Goal: Information Seeking & Learning: Learn about a topic

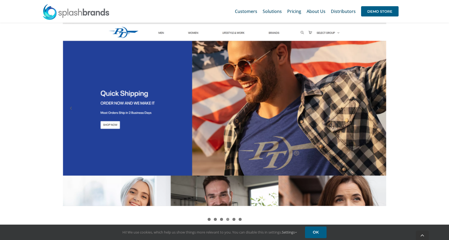
scroll to position [459, 0]
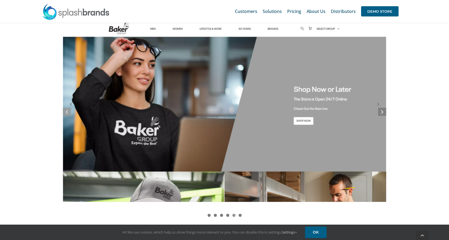
click at [385, 110] on link at bounding box center [382, 112] width 8 height 8
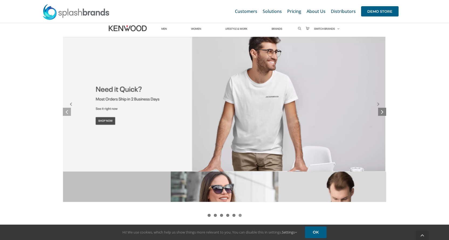
click at [385, 110] on link at bounding box center [382, 112] width 8 height 8
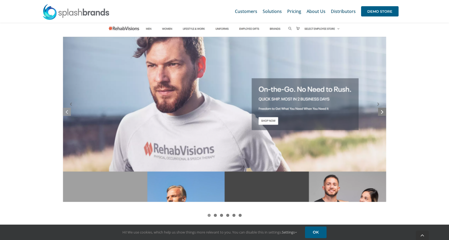
click at [385, 110] on link at bounding box center [382, 112] width 8 height 8
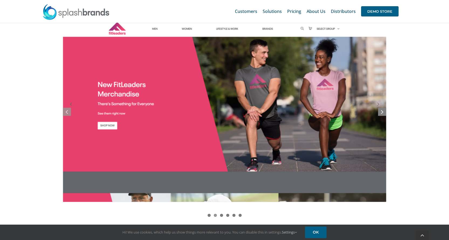
click at [385, 110] on link at bounding box center [382, 112] width 8 height 8
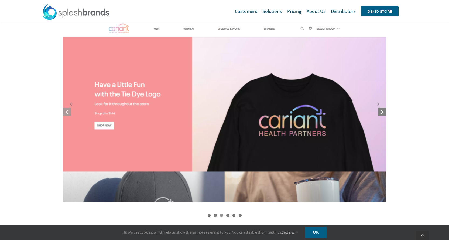
click at [385, 110] on link at bounding box center [382, 112] width 8 height 8
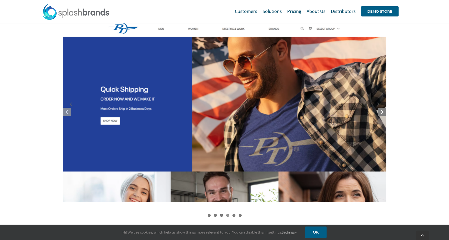
click at [385, 110] on link at bounding box center [382, 112] width 8 height 8
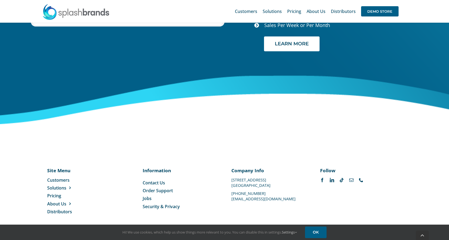
scroll to position [2239, 0]
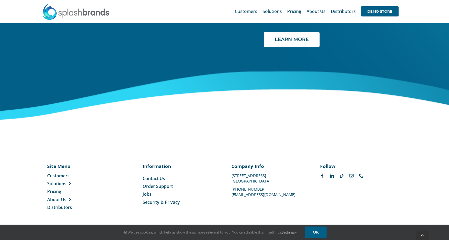
click at [148, 192] on span "Jobs" at bounding box center [147, 194] width 9 height 6
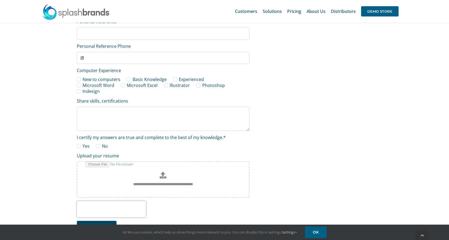
scroll to position [890, 0]
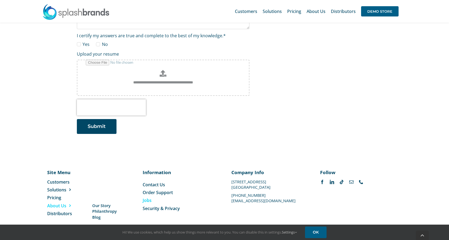
click at [52, 208] on span "About Us" at bounding box center [56, 206] width 19 height 6
click at [105, 208] on span "Our Story" at bounding box center [101, 206] width 18 height 6
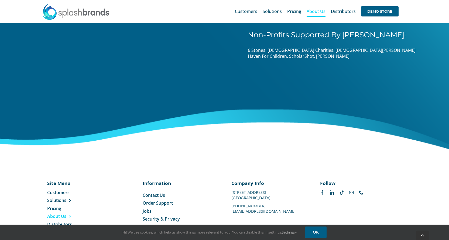
scroll to position [850, 0]
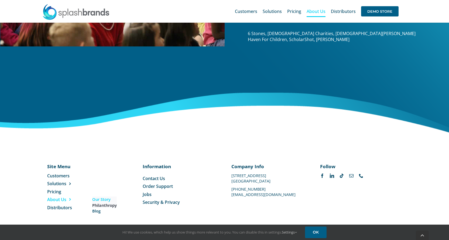
click at [102, 205] on span "Philanthropy" at bounding box center [104, 205] width 25 height 6
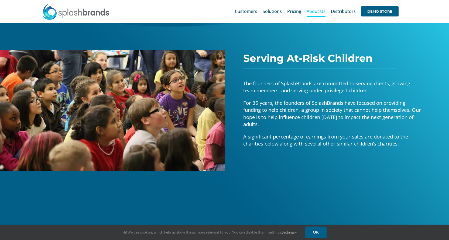
scroll to position [54, 0]
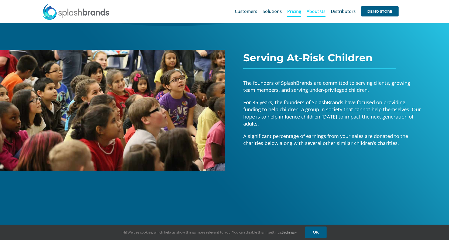
click at [295, 12] on span "Pricing" at bounding box center [294, 11] width 14 height 4
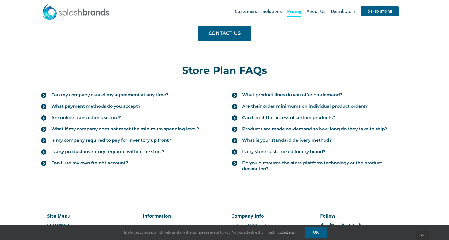
scroll to position [566, 0]
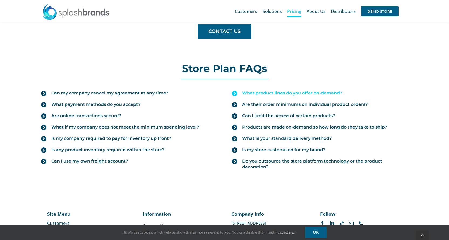
click at [261, 94] on span "What product lines do you offer on-demand?" at bounding box center [292, 93] width 100 height 6
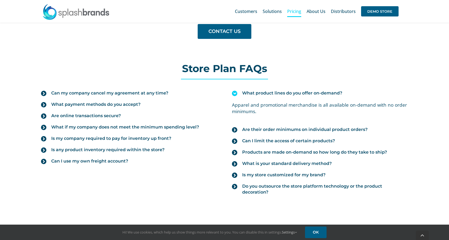
click at [261, 94] on span "What product lines do you offer on-demand?" at bounding box center [292, 93] width 100 height 6
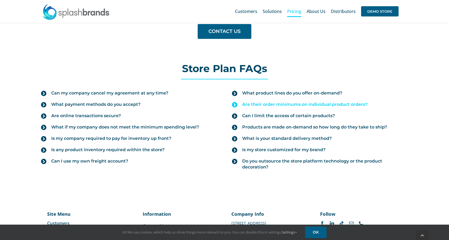
click at [256, 104] on span "Are their order minimums on individual product orders?" at bounding box center [304, 104] width 125 height 6
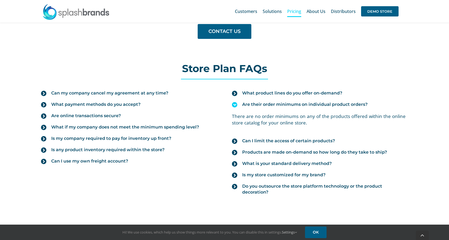
click at [256, 104] on span "Are their order minimums on individual product orders?" at bounding box center [304, 104] width 125 height 6
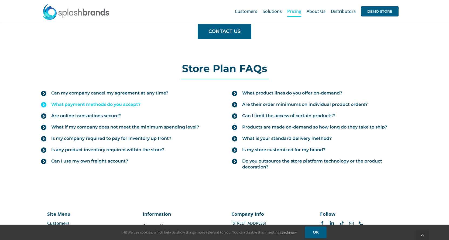
click at [137, 104] on span "What payment methods do you accept?" at bounding box center [95, 104] width 89 height 6
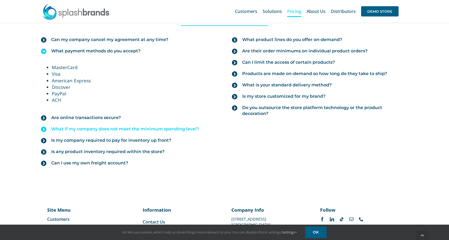
scroll to position [620, 0]
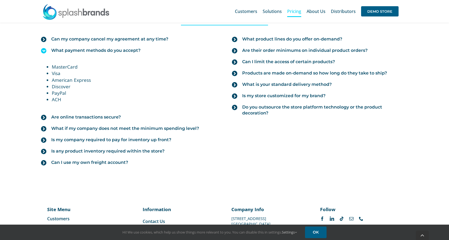
click at [81, 13] on img at bounding box center [75, 12] width 67 height 16
